Goal: Task Accomplishment & Management: Manage account settings

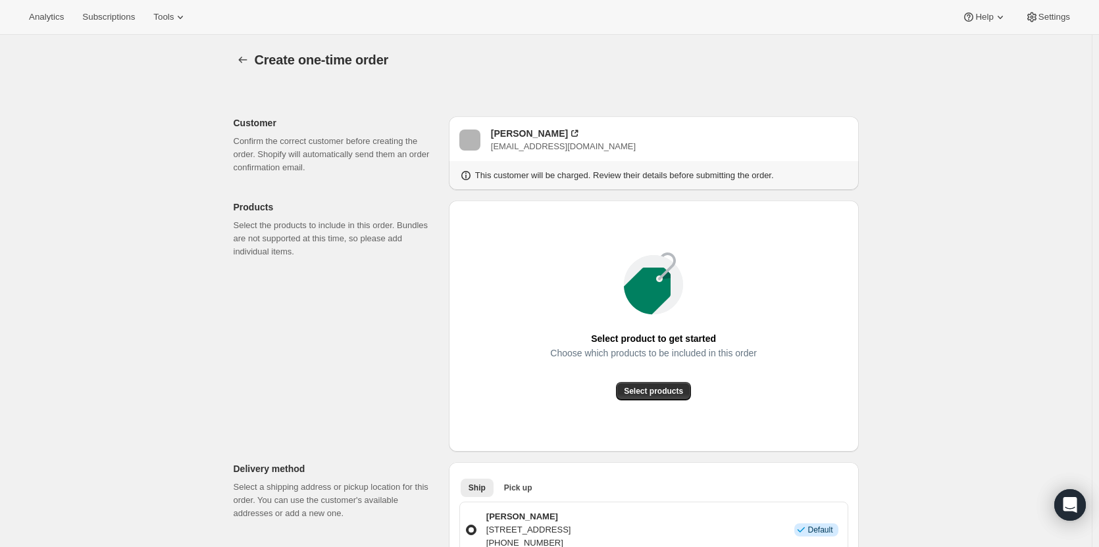
scroll to position [197, 0]
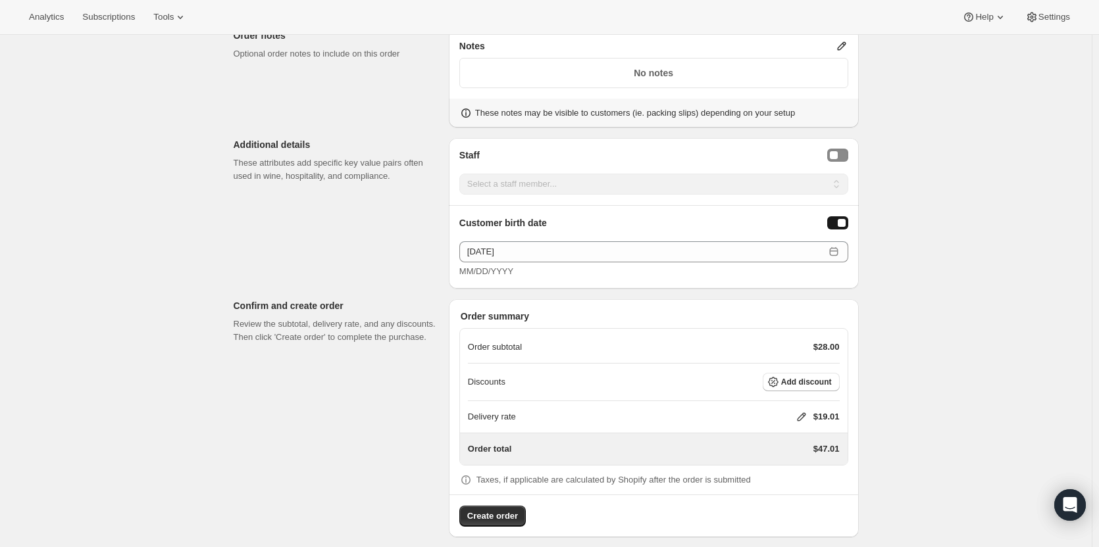
scroll to position [746, 0]
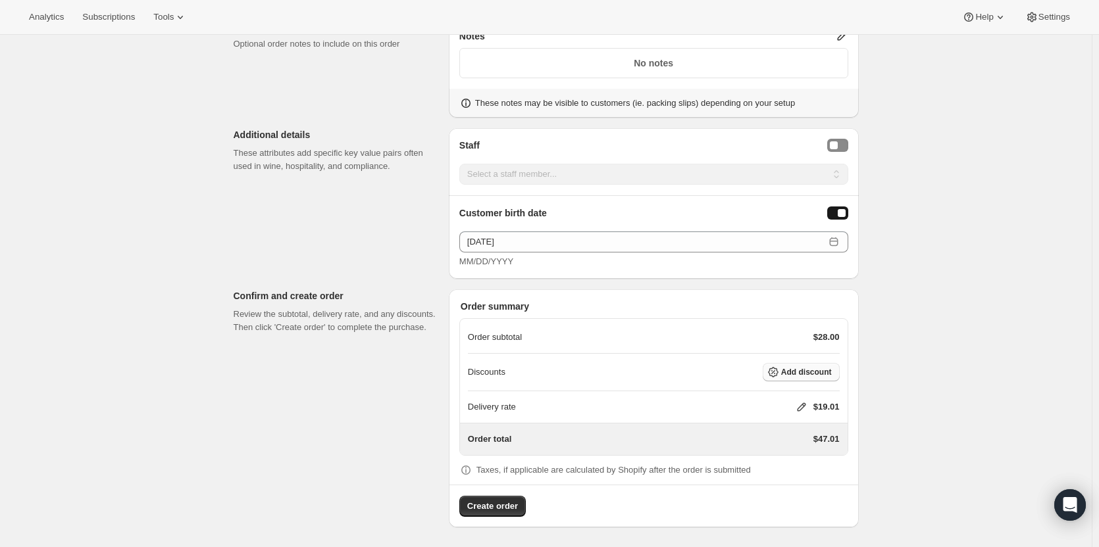
click at [788, 373] on span "Add discount" at bounding box center [806, 372] width 51 height 11
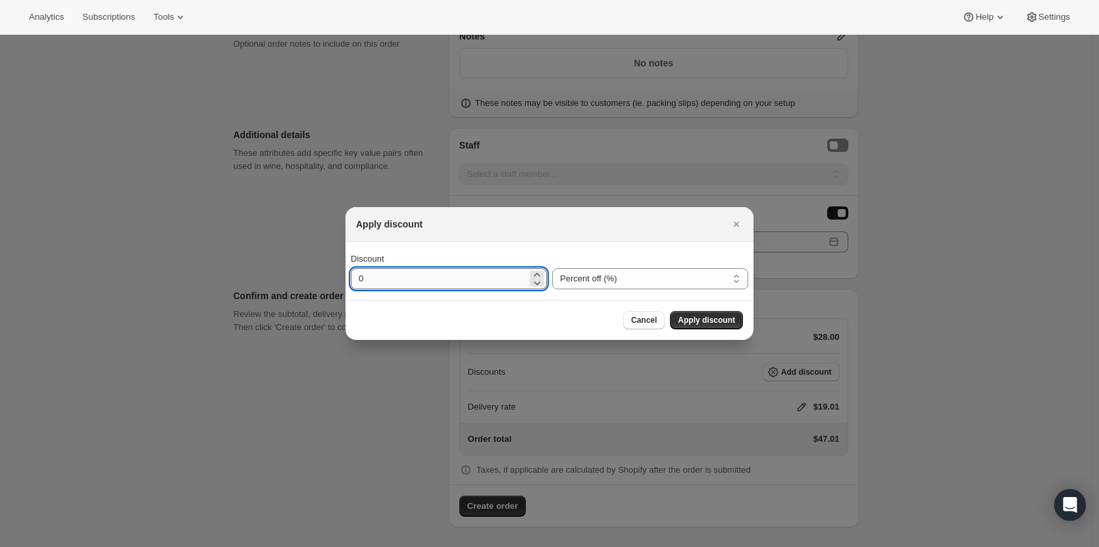
click at [453, 279] on input "0" at bounding box center [439, 278] width 176 height 21
drag, startPoint x: 416, startPoint y: 277, endPoint x: 354, endPoint y: 278, distance: 62.5
click at [355, 278] on input "0" at bounding box center [439, 278] width 176 height 21
type input "100"
click at [715, 316] on span "Apply discount" at bounding box center [706, 320] width 57 height 11
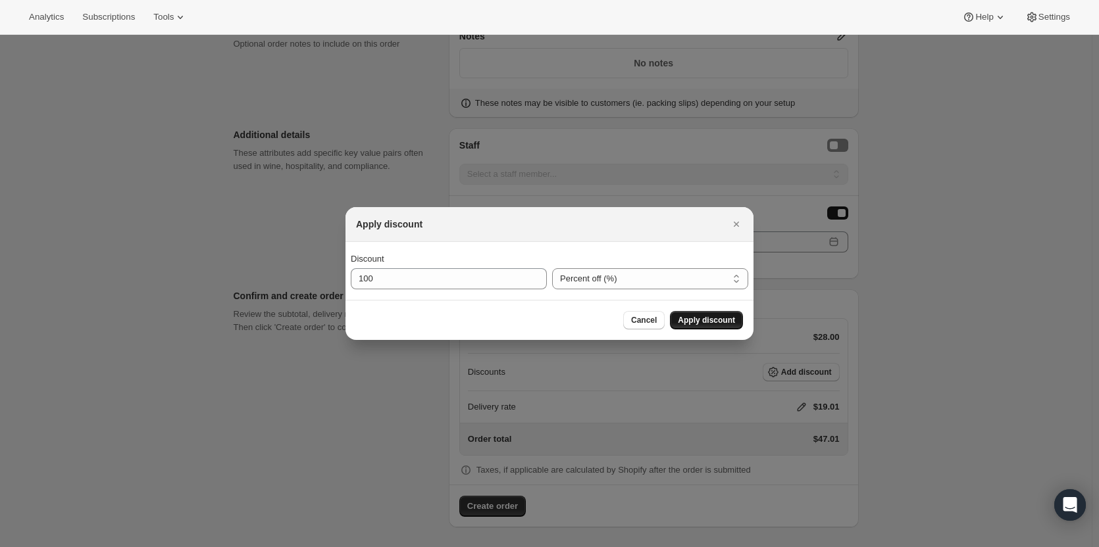
scroll to position [741, 0]
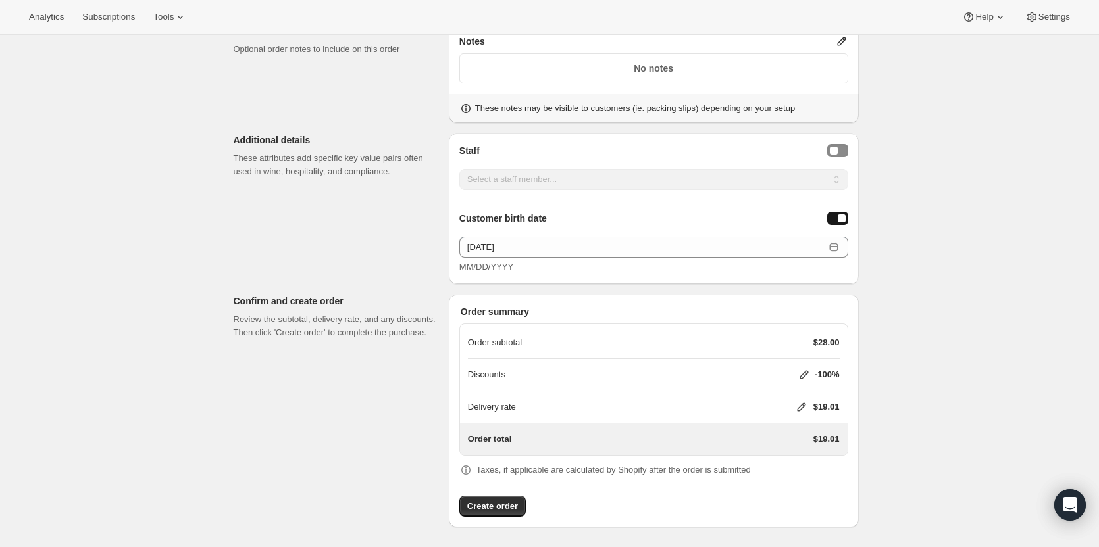
click at [795, 405] on div "Delivery rate $19.01" at bounding box center [654, 407] width 372 height 13
click at [803, 401] on icon at bounding box center [801, 407] width 13 height 13
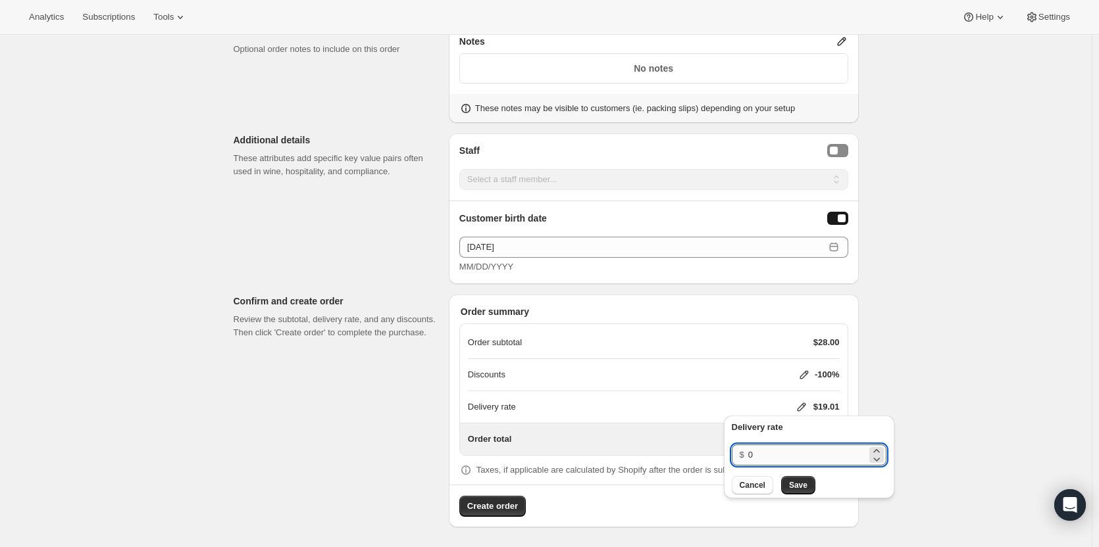
click at [772, 447] on input "0" at bounding box center [807, 455] width 118 height 21
click at [807, 489] on button "Save" at bounding box center [798, 485] width 34 height 18
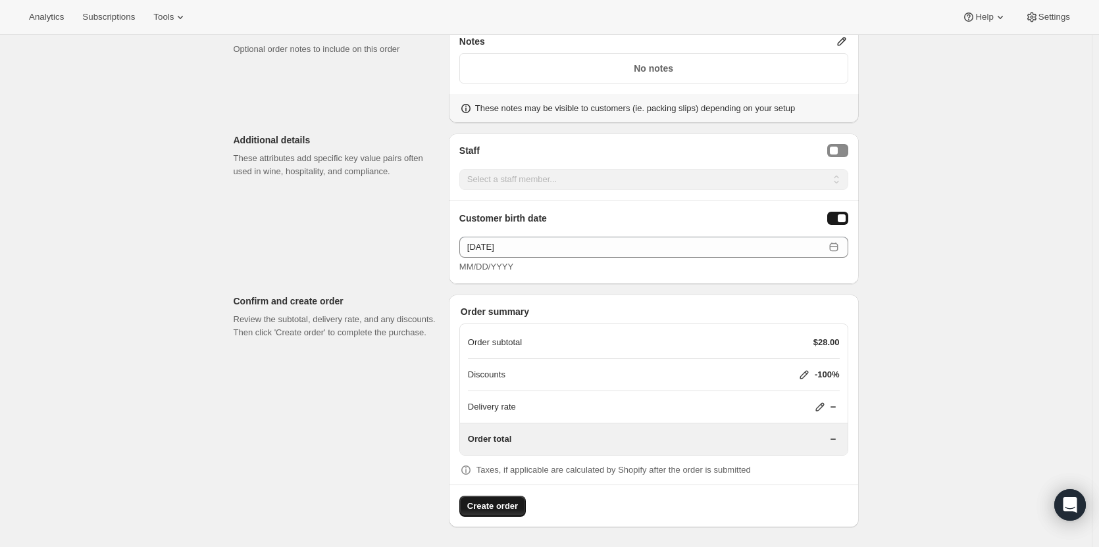
click at [482, 505] on span "Create order" at bounding box center [492, 506] width 51 height 13
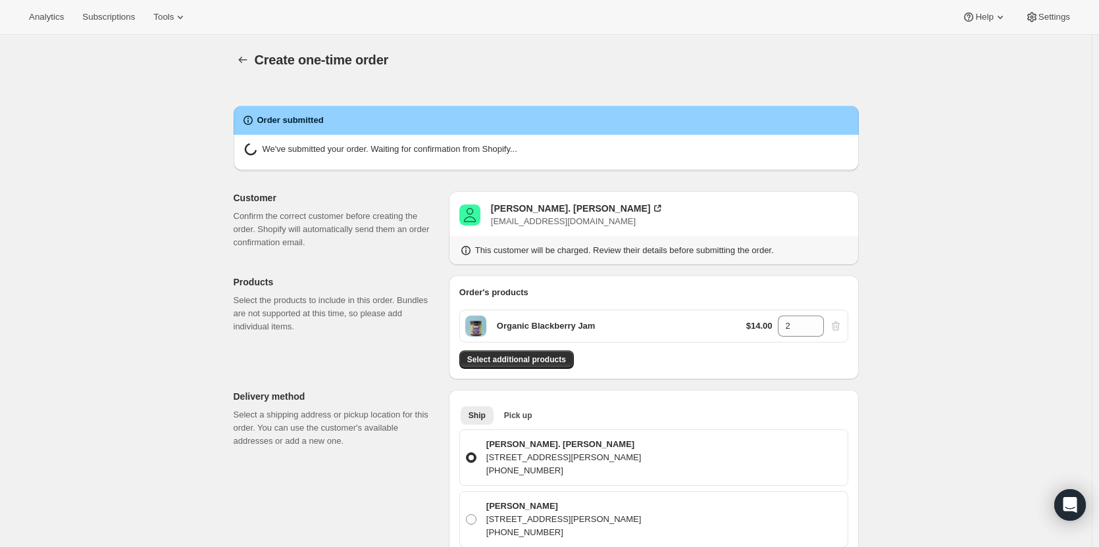
radio input "true"
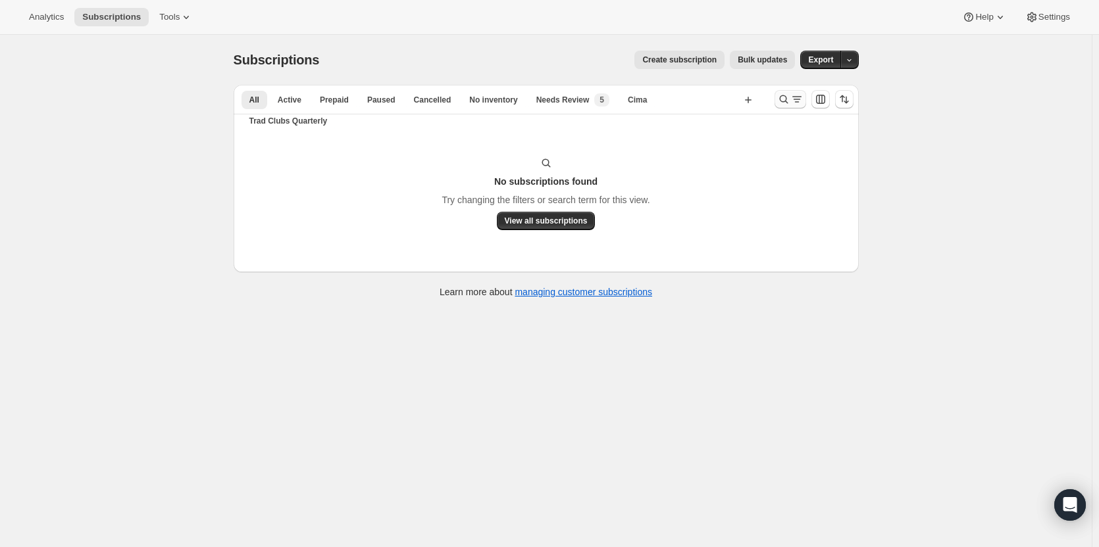
click at [806, 92] on button "Search and filter results" at bounding box center [790, 99] width 32 height 18
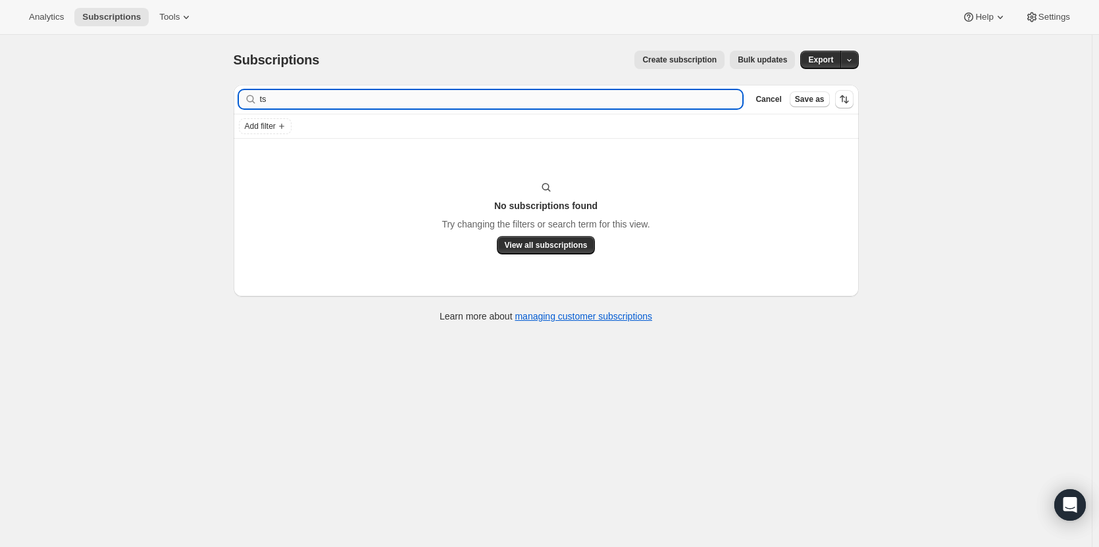
type input "t"
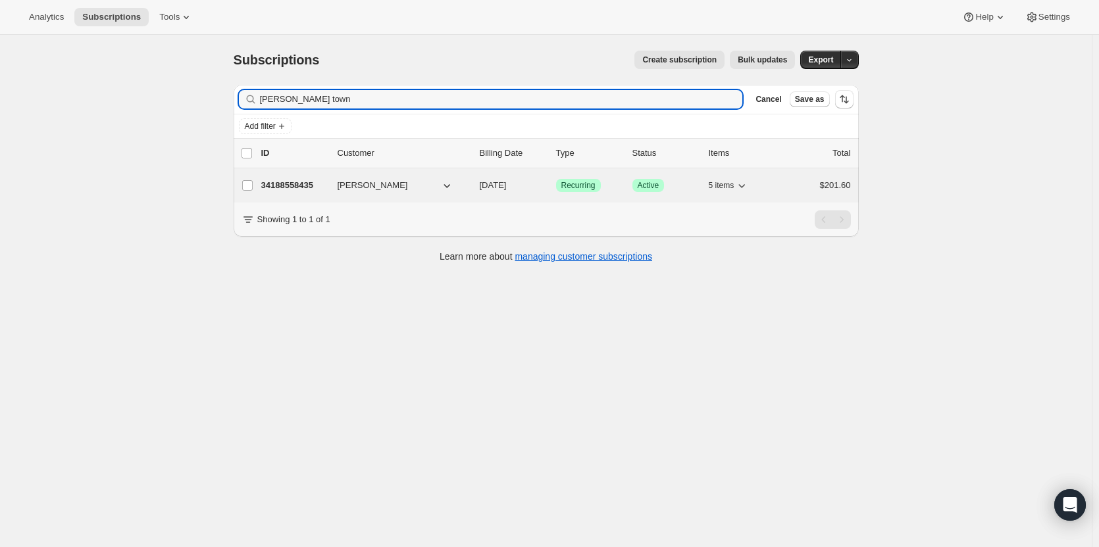
type input "[PERSON_NAME] town"
click at [294, 185] on p "34188558435" at bounding box center [294, 185] width 66 height 13
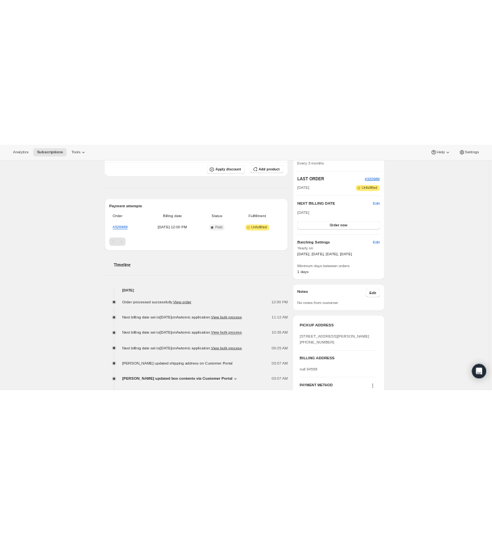
scroll to position [263, 0]
